Goal: Find specific page/section: Find specific page/section

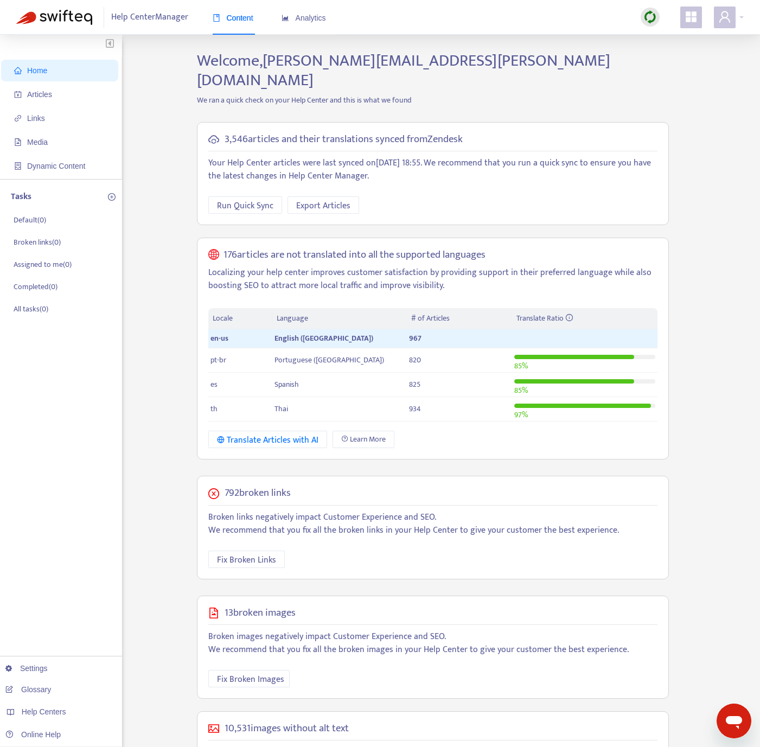
click at [43, 92] on span "Articles" at bounding box center [39, 94] width 25 height 9
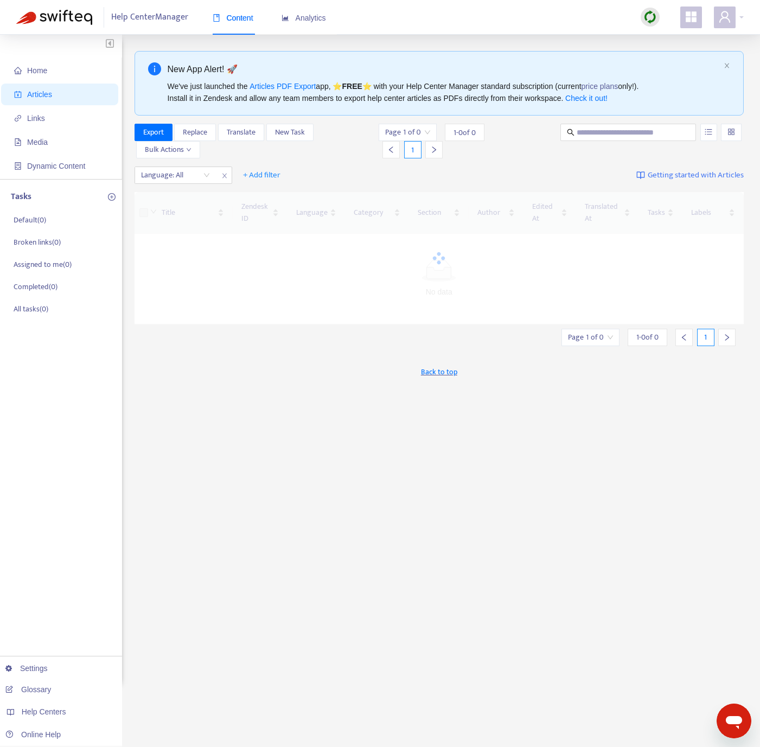
click at [653, 12] on img at bounding box center [651, 17] width 14 height 14
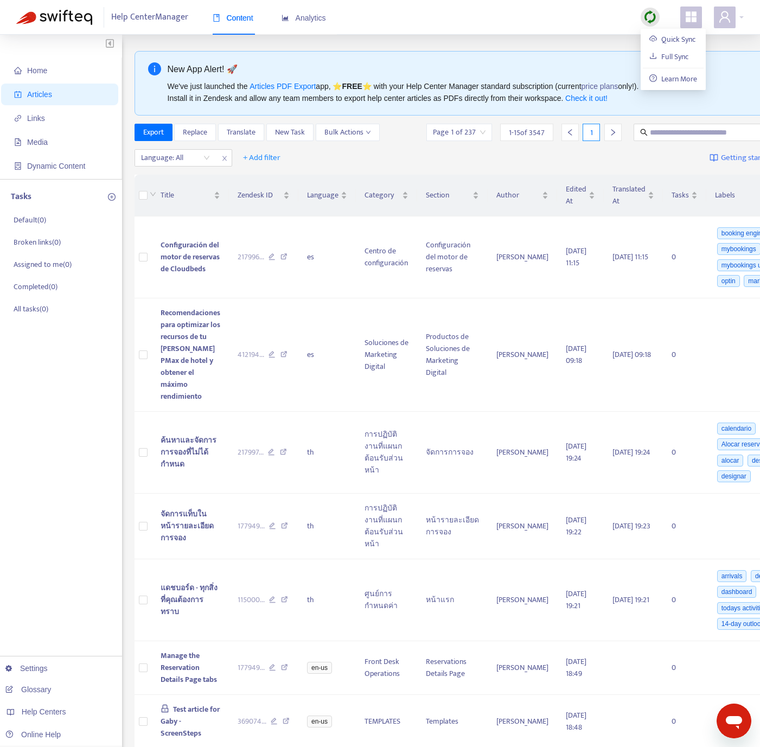
click at [744, 17] on div "Help Center Manager Content Analytics" at bounding box center [380, 17] width 760 height 35
click at [734, 20] on span at bounding box center [725, 18] width 22 height 22
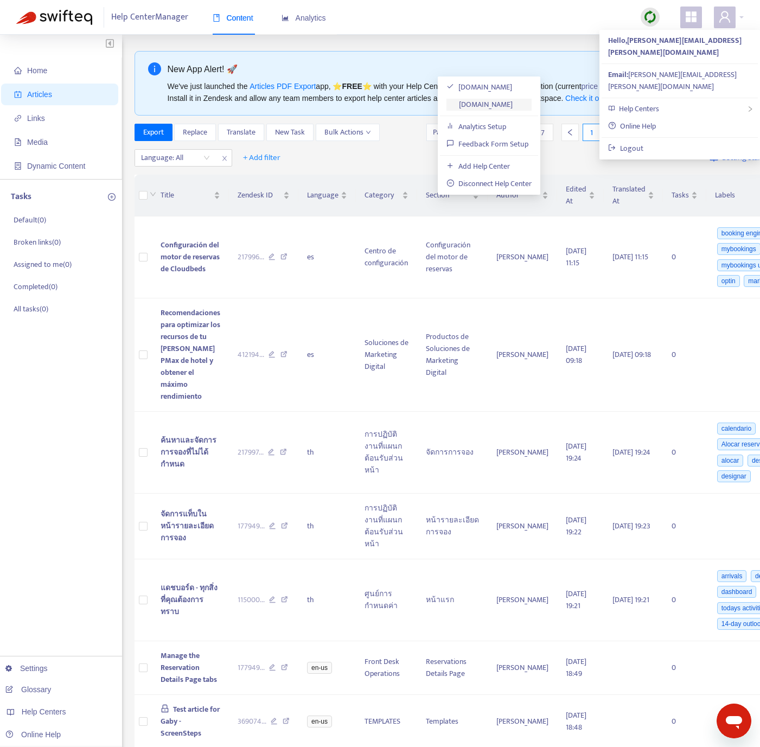
click at [513, 109] on link "[DOMAIN_NAME]" at bounding box center [480, 104] width 66 height 12
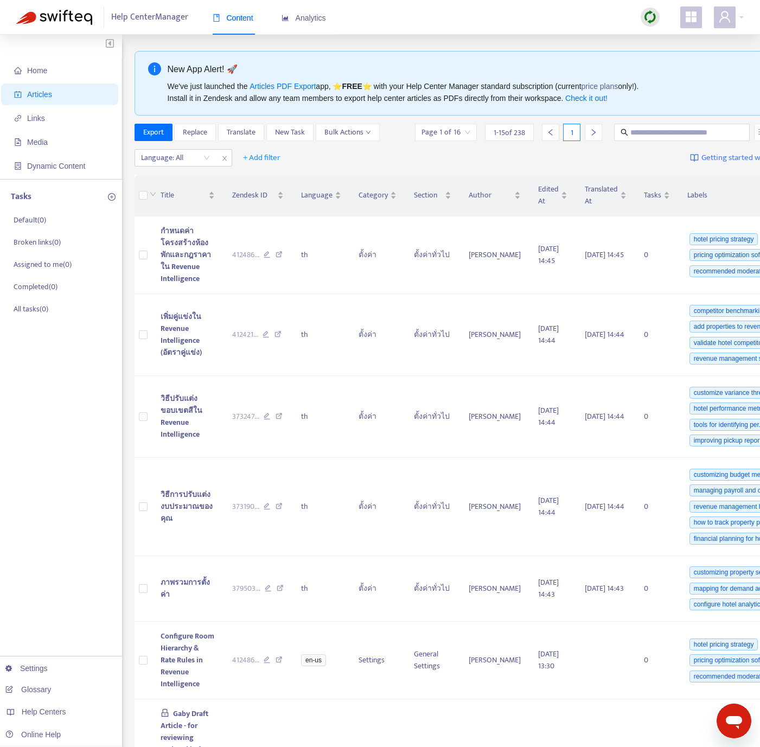
click at [645, 18] on img at bounding box center [651, 17] width 14 height 14
click at [656, 35] on link "Quick Sync" at bounding box center [673, 39] width 46 height 12
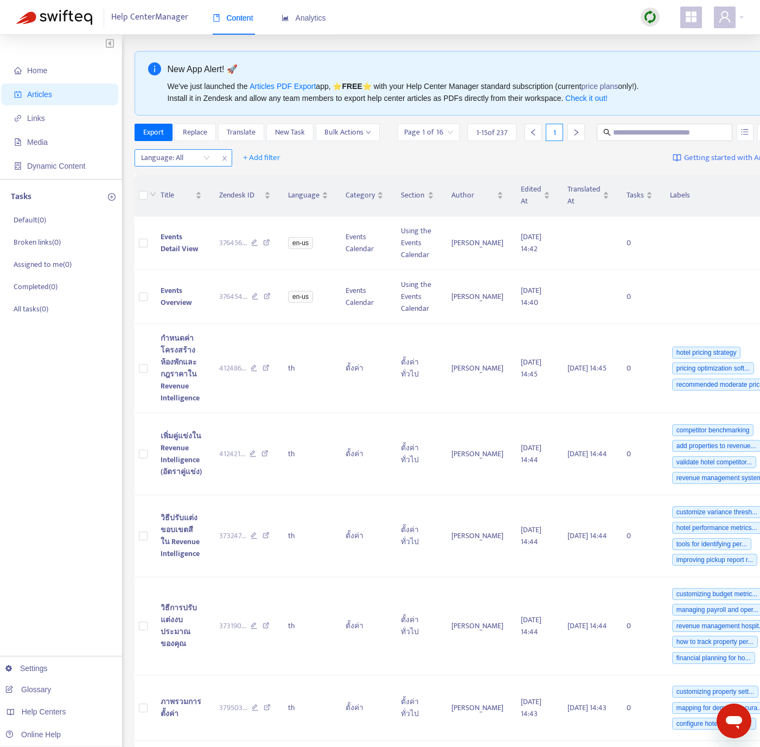
click at [167, 164] on div at bounding box center [170, 157] width 66 height 13
click at [172, 196] on div "en-us" at bounding box center [238, 198] width 189 height 12
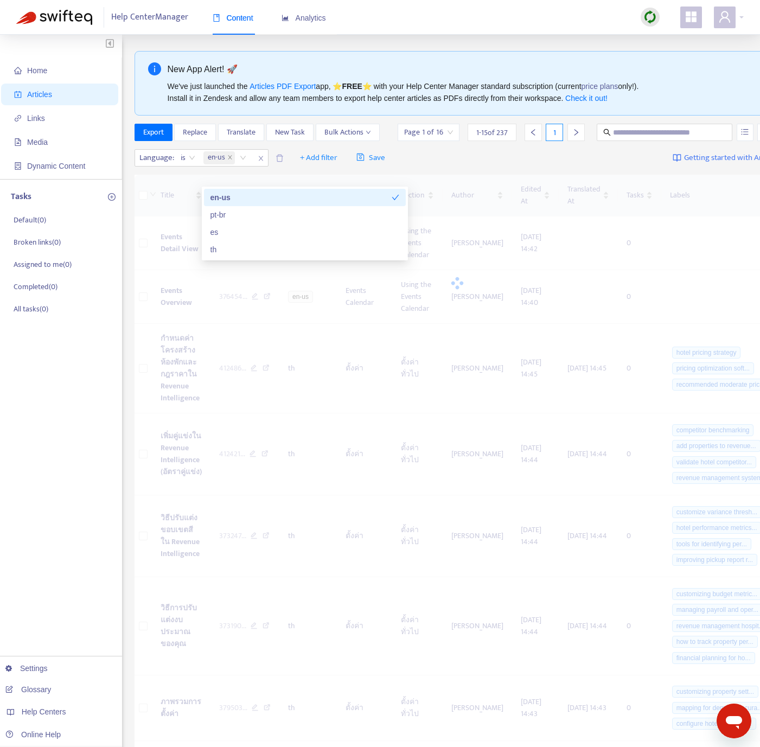
click at [486, 171] on div "Language : is en-us en-us + Add filter Save Getting started with Articles" at bounding box center [458, 158] width 646 height 26
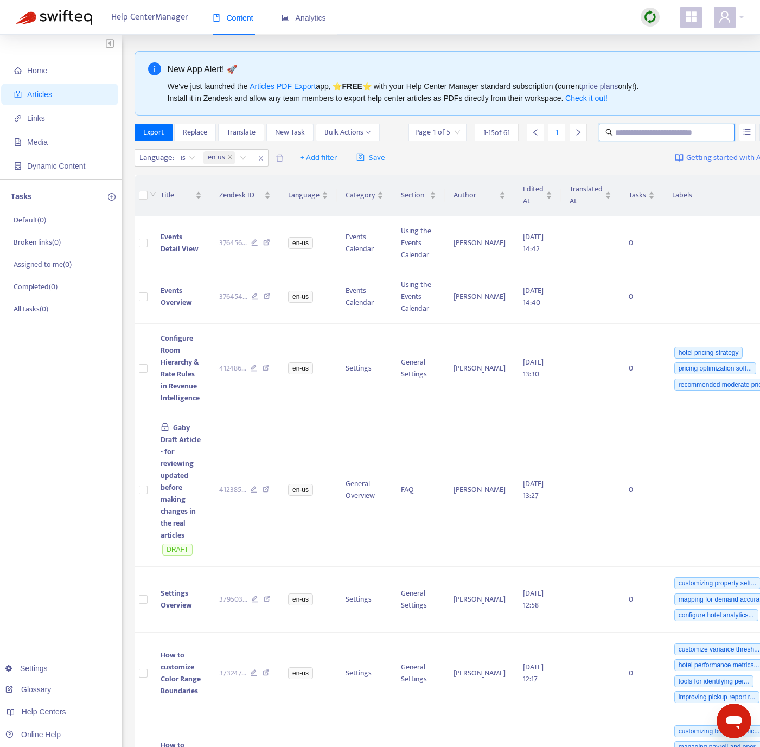
click at [616, 135] on input "text" at bounding box center [667, 132] width 104 height 12
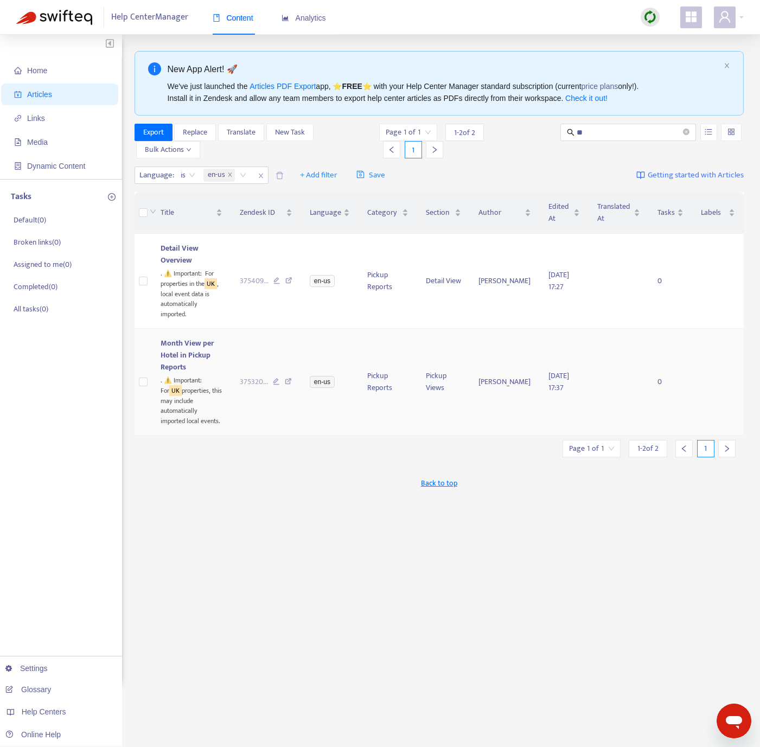
click at [290, 383] on icon at bounding box center [288, 383] width 7 height 10
click at [291, 280] on icon at bounding box center [288, 282] width 7 height 10
drag, startPoint x: 604, startPoint y: 128, endPoint x: 581, endPoint y: 129, distance: 22.9
click at [581, 129] on input "**" at bounding box center [629, 132] width 104 height 12
click at [596, 115] on div "New App Alert! 🚀 We've just launched the Articles PDF Export app, ⭐ FREE ⭐️ wit…" at bounding box center [440, 83] width 610 height 65
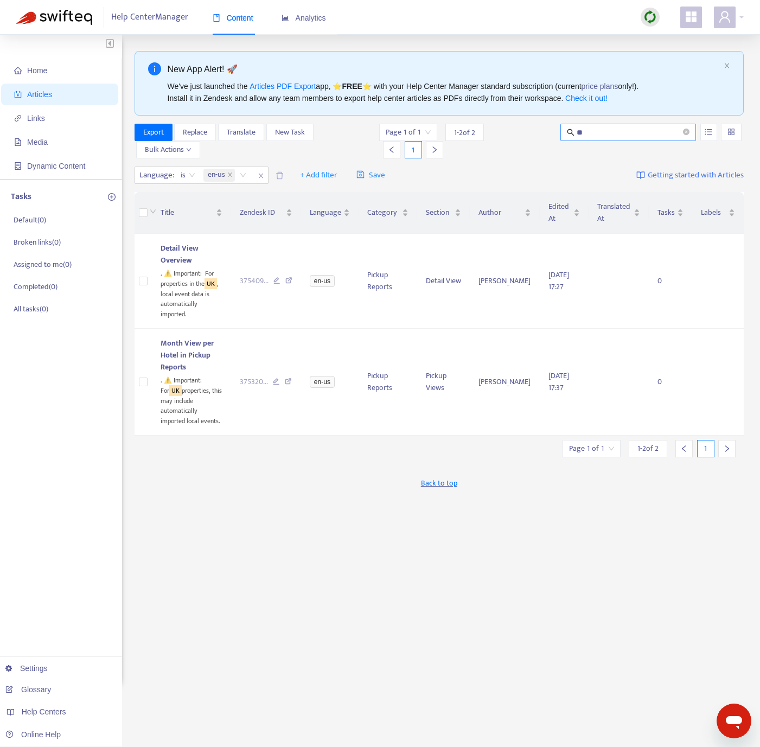
click at [586, 134] on input "**" at bounding box center [629, 132] width 104 height 12
type input "**********"
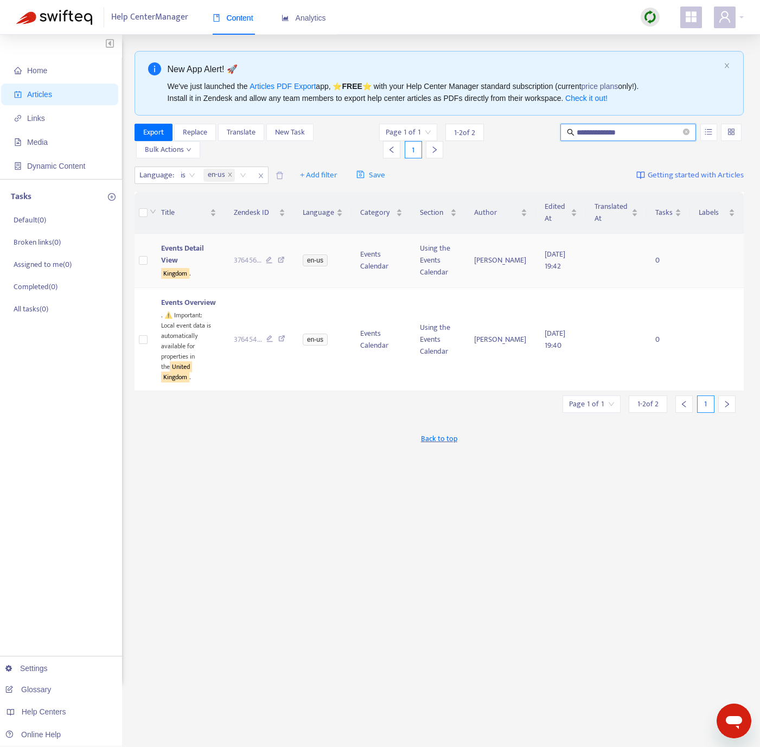
click at [285, 262] on icon at bounding box center [281, 262] width 7 height 10
click at [285, 335] on icon at bounding box center [281, 340] width 7 height 10
